Goal: Task Accomplishment & Management: Complete application form

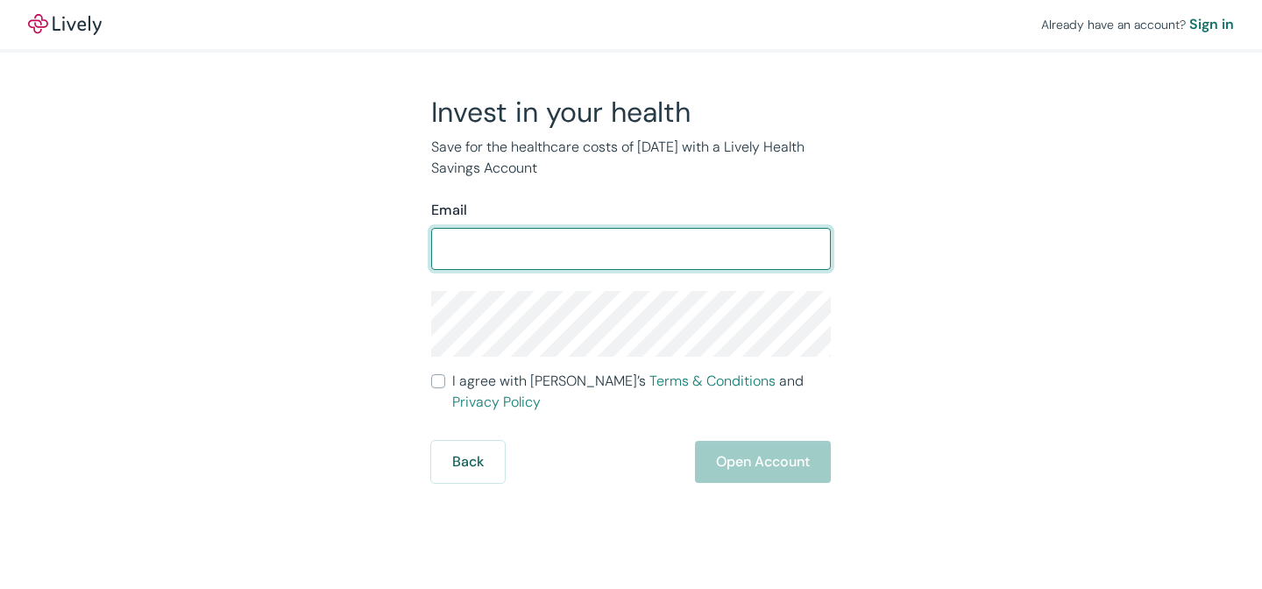
click at [635, 244] on input "Email" at bounding box center [630, 248] width 399 height 35
type input "[PERSON_NAME][EMAIL_ADDRESS][PERSON_NAME][DOMAIN_NAME]"
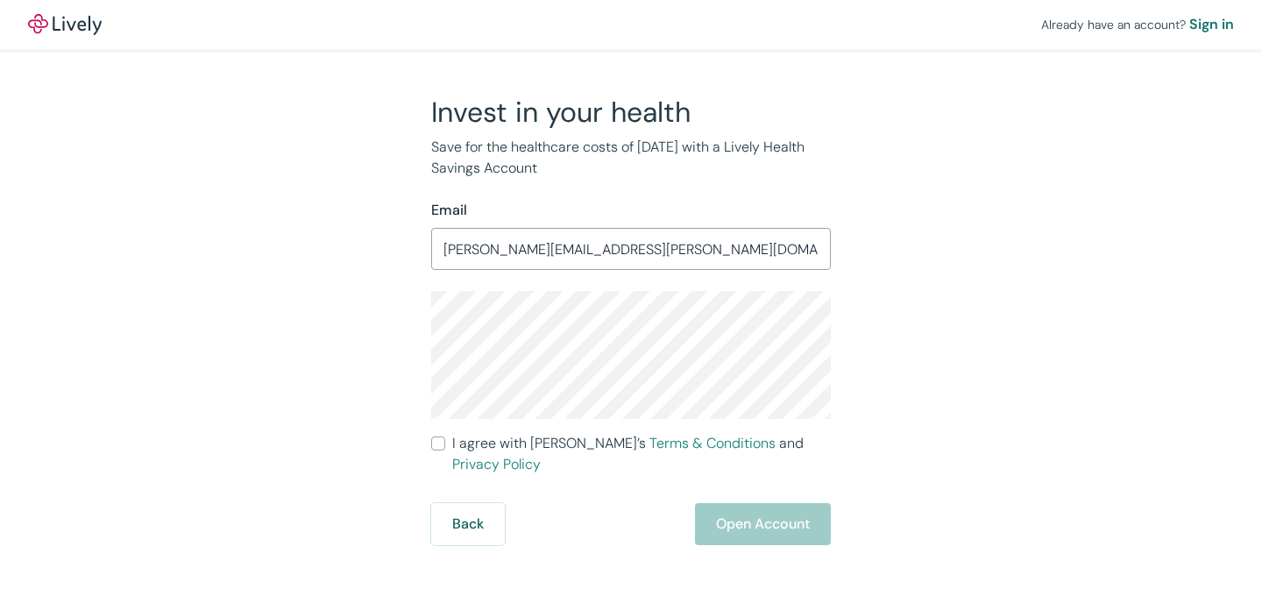
click at [446, 445] on label "I agree with Lively’s Terms & Conditions and Privacy Policy" at bounding box center [630, 454] width 399 height 42
click at [445, 445] on input "I agree with Lively’s Terms & Conditions and Privacy Policy" at bounding box center [438, 443] width 14 height 14
checkbox input "true"
click at [725, 512] on button "Open Account" at bounding box center [763, 524] width 136 height 42
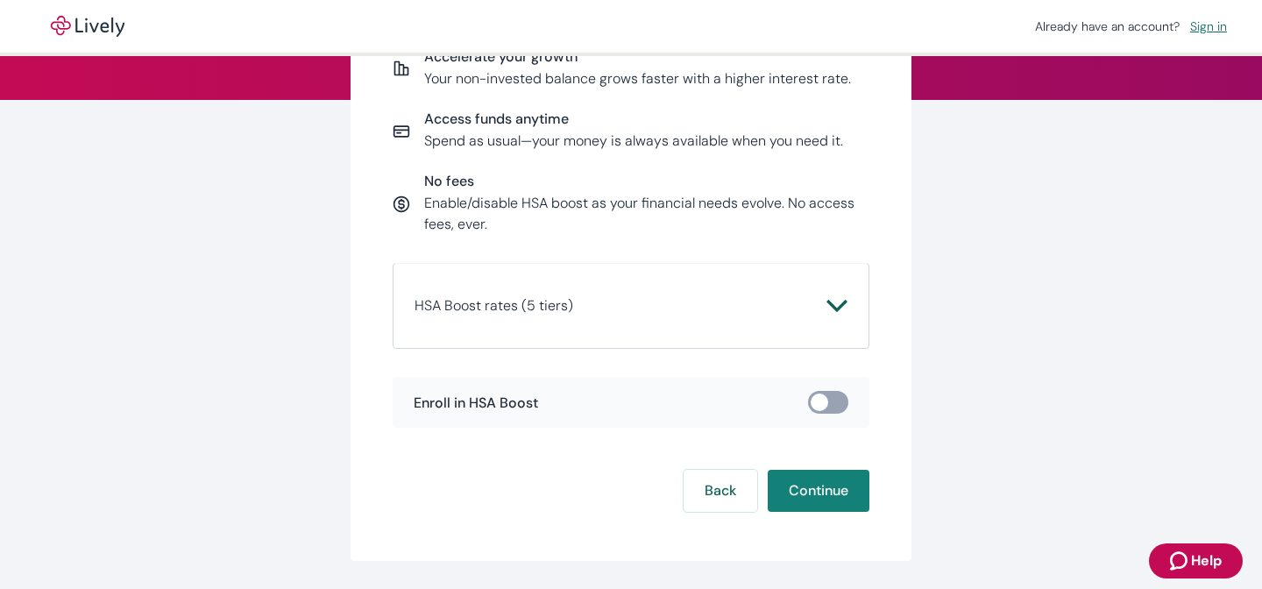
scroll to position [262, 0]
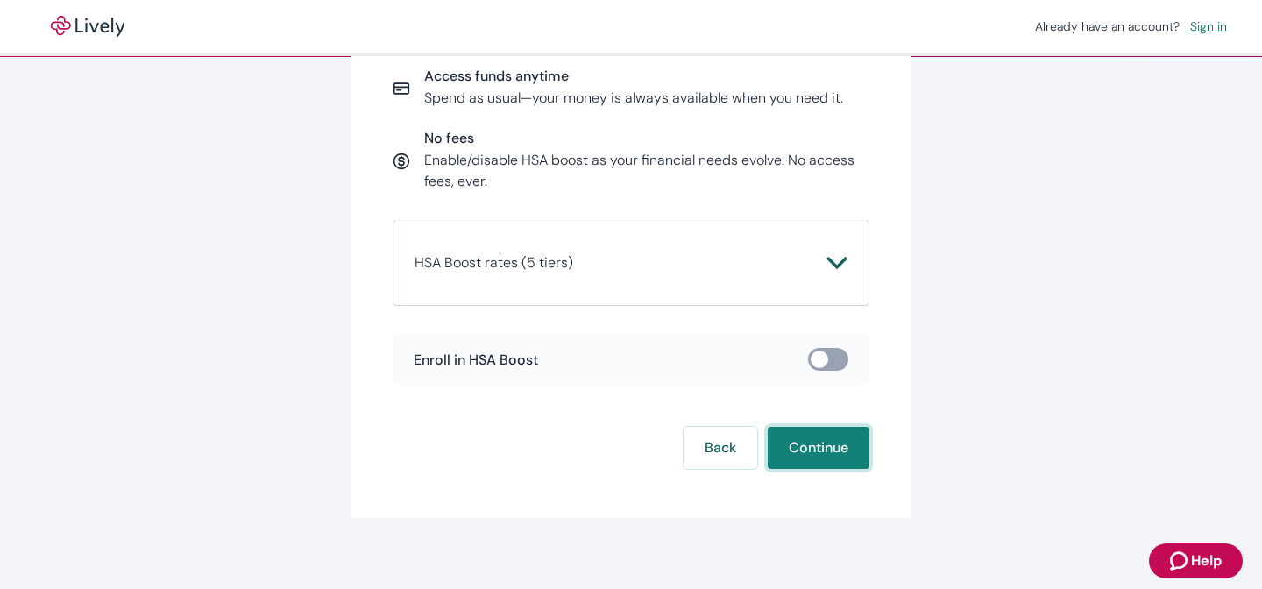
click at [816, 453] on button "Continue" at bounding box center [818, 448] width 102 height 42
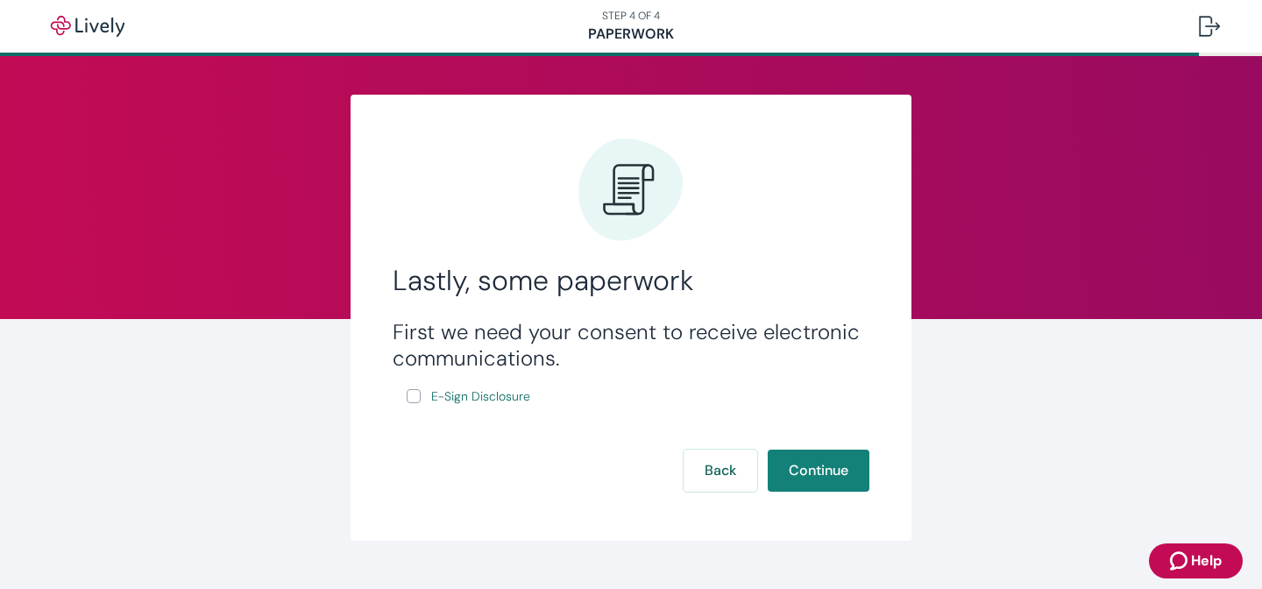
click at [409, 397] on input "E-Sign Disclosure" at bounding box center [413, 396] width 14 height 14
click at [406, 399] on input "E-Sign Disclosure" at bounding box center [413, 396] width 14 height 14
checkbox input "true"
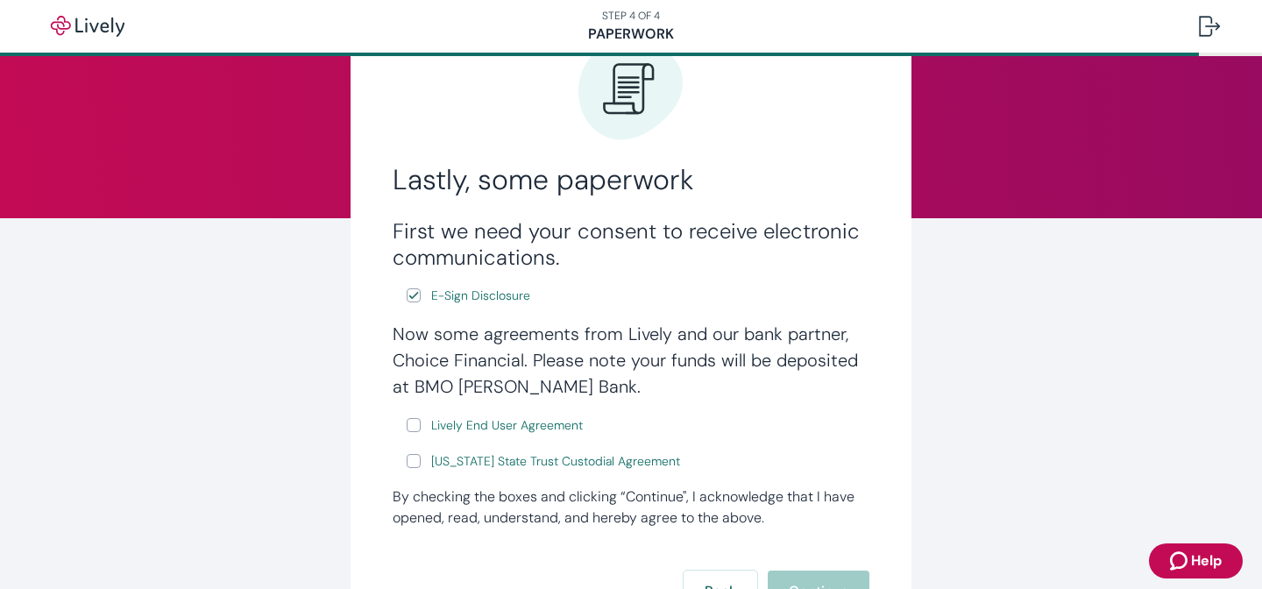
scroll to position [259, 0]
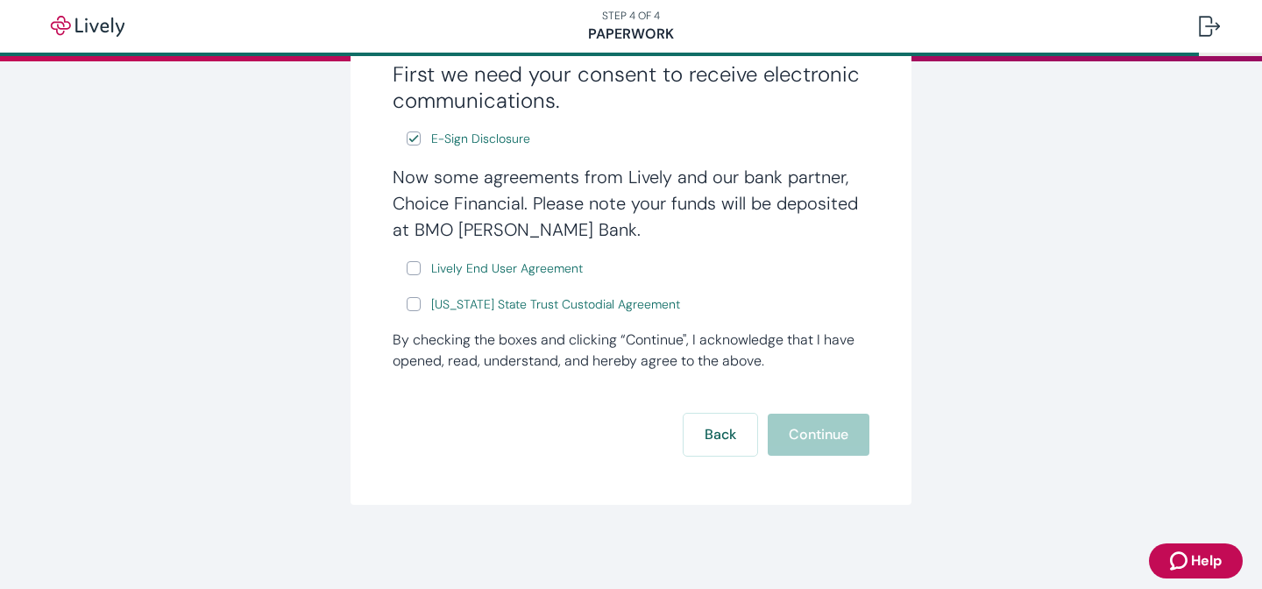
click at [407, 270] on input "Lively End User Agreement" at bounding box center [413, 268] width 14 height 14
checkbox input "true"
click at [410, 309] on input "Wyoming State Trust Custodial Agreement" at bounding box center [413, 304] width 14 height 14
checkbox input "true"
click at [825, 420] on button "Continue" at bounding box center [818, 434] width 102 height 42
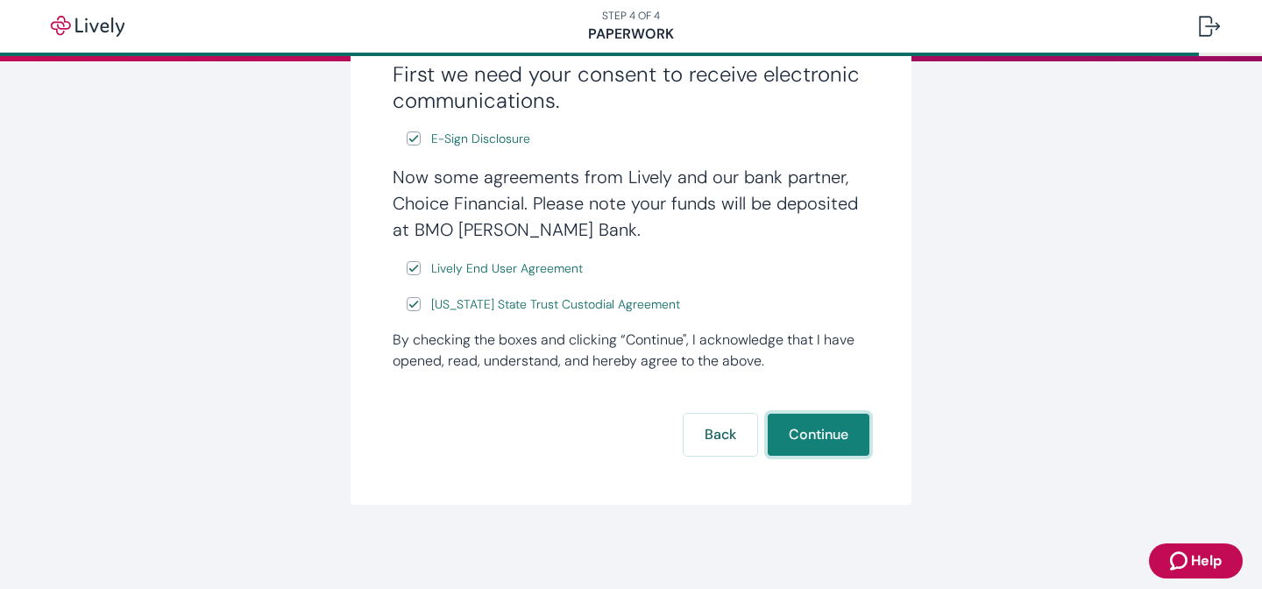
click at [825, 420] on button "Continue" at bounding box center [818, 434] width 102 height 42
